Goal: Transaction & Acquisition: Book appointment/travel/reservation

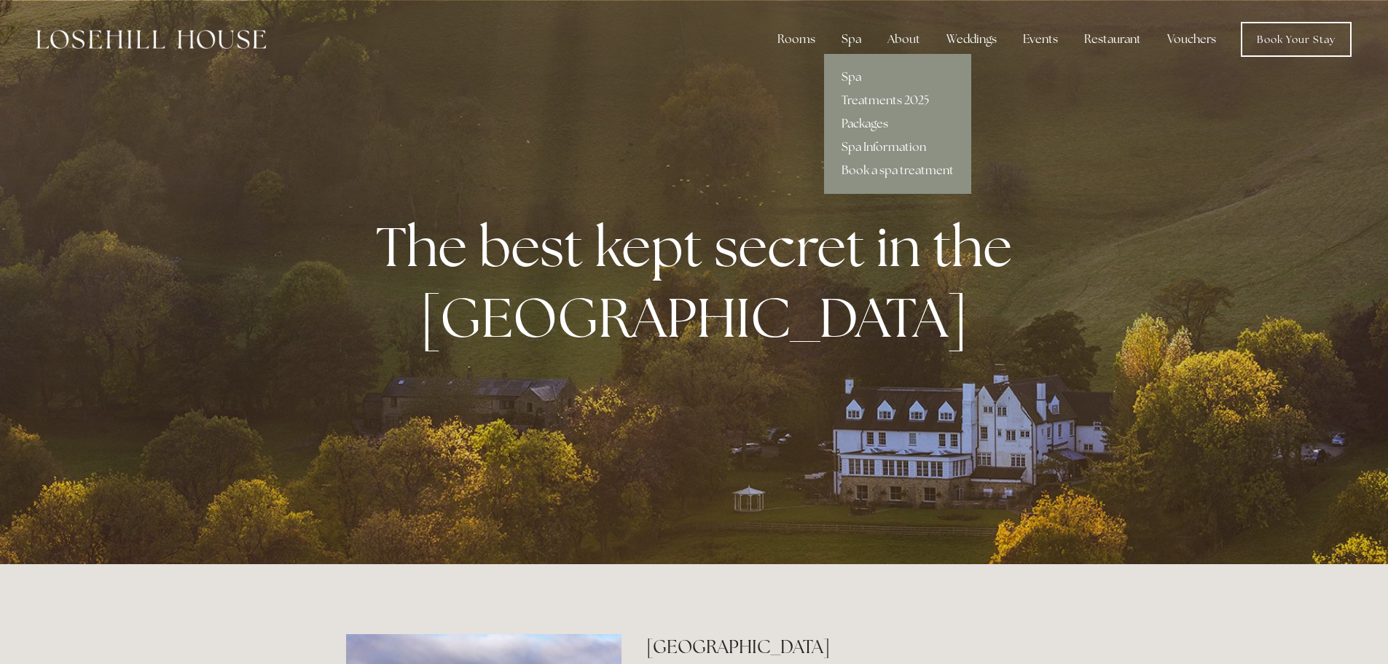
click at [856, 124] on link "Packages" at bounding box center [897, 123] width 147 height 23
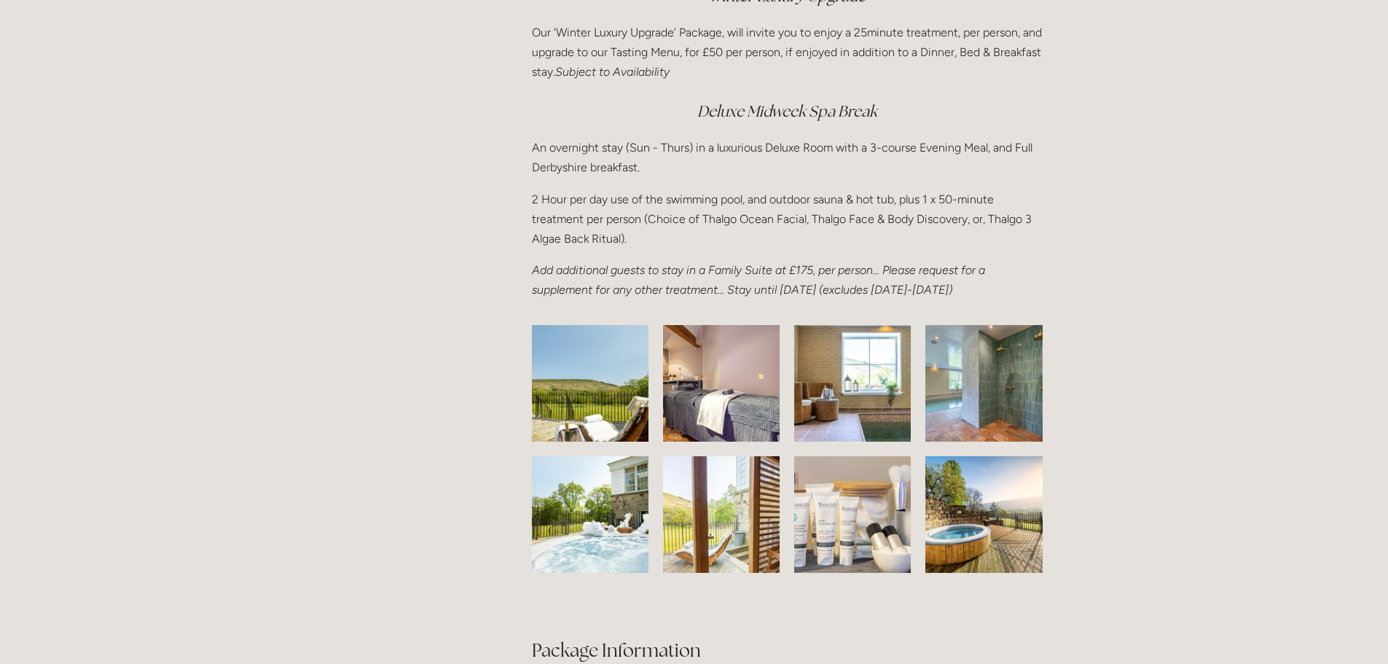
scroll to position [2186, 0]
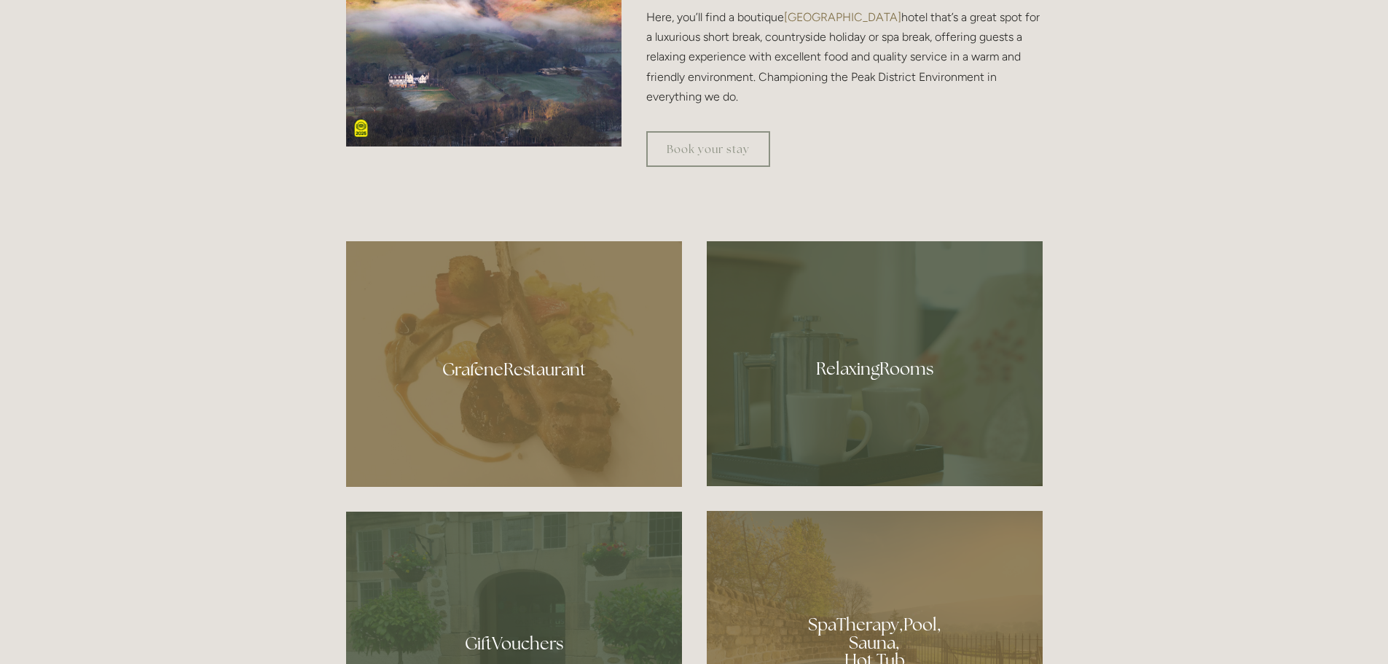
scroll to position [583, 0]
